Goal: Navigation & Orientation: Find specific page/section

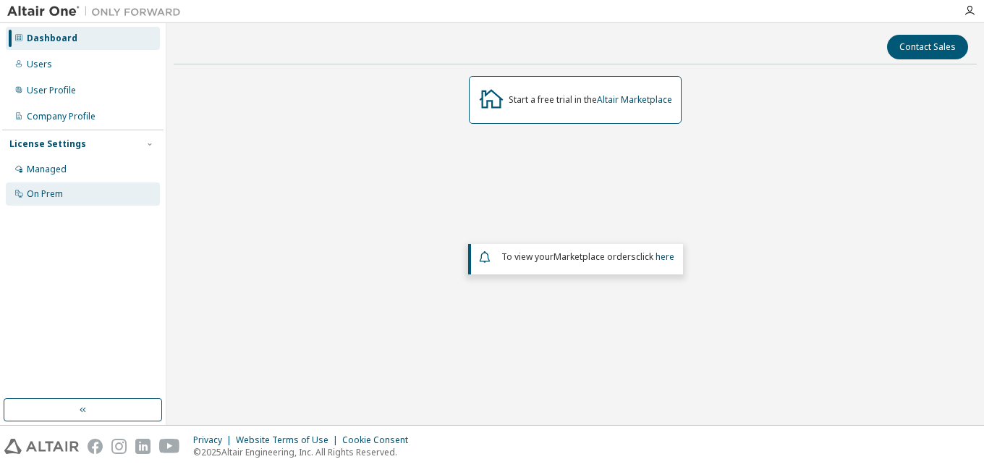
click at [65, 199] on div "On Prem" at bounding box center [83, 193] width 154 height 23
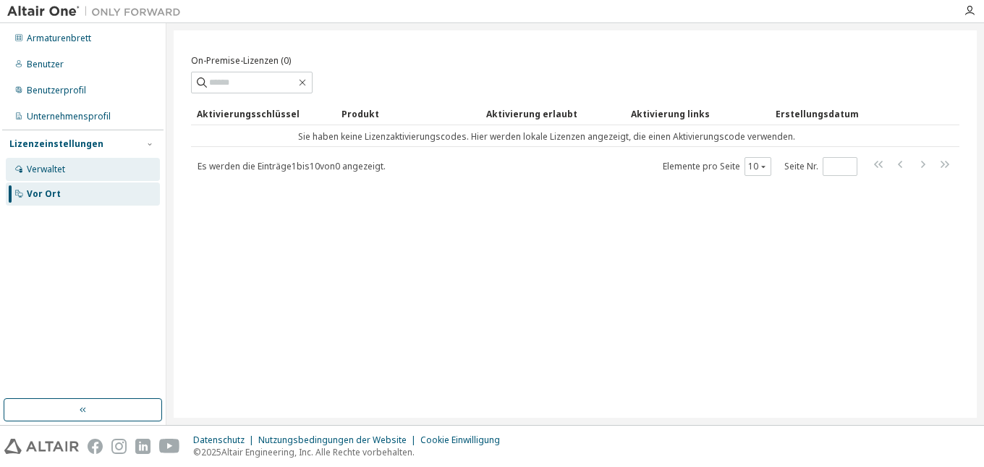
click at [59, 169] on font "Verwaltet" at bounding box center [46, 169] width 38 height 12
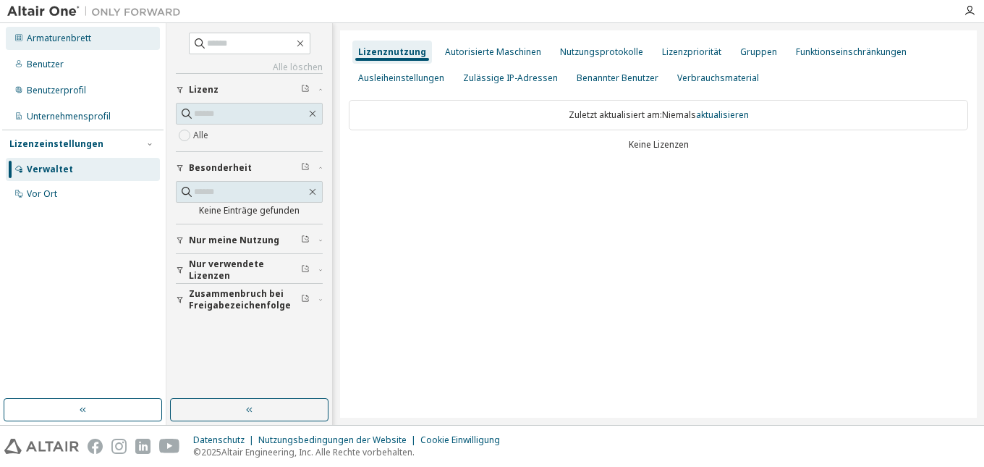
click at [83, 38] on font "Armaturenbrett" at bounding box center [59, 38] width 64 height 12
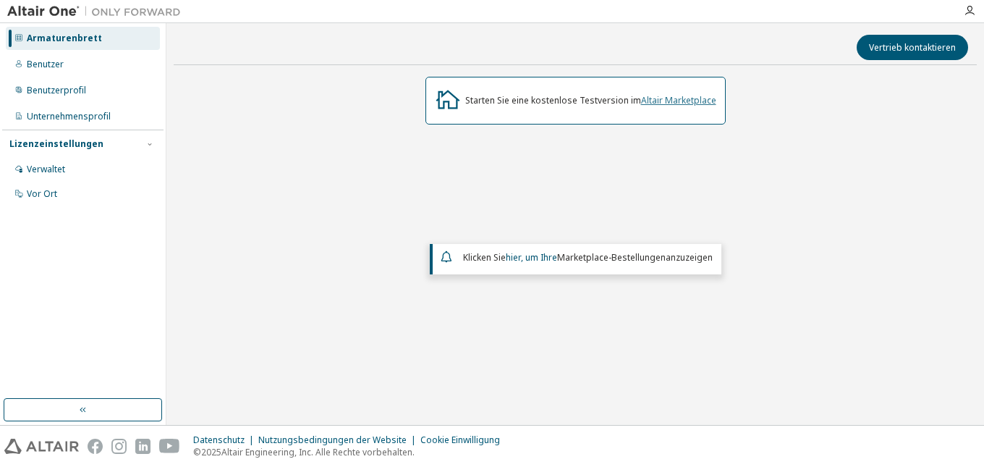
click at [656, 103] on font "Altair Marketplace" at bounding box center [678, 100] width 75 height 12
